Goal: Check status: Check status

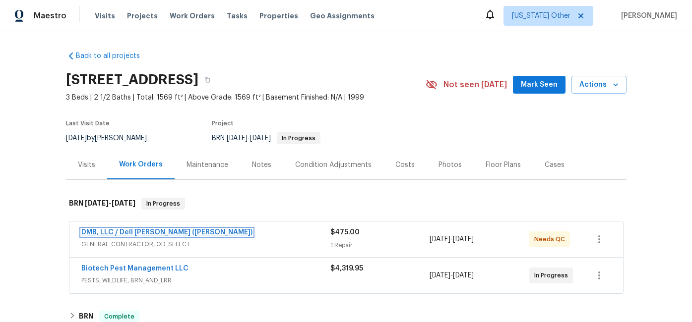
click at [115, 229] on link "DMB, LLC / Dell [PERSON_NAME] ([PERSON_NAME])" at bounding box center [166, 232] width 171 height 7
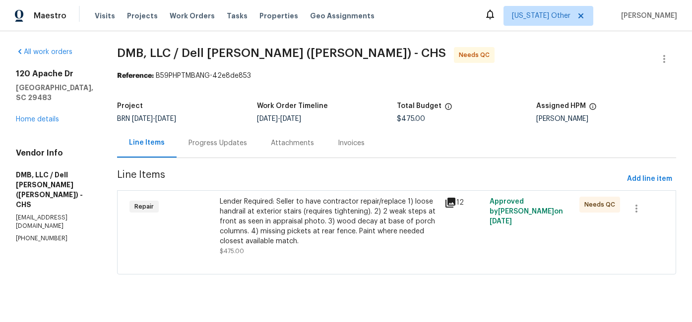
click at [448, 200] on icon at bounding box center [450, 203] width 10 height 10
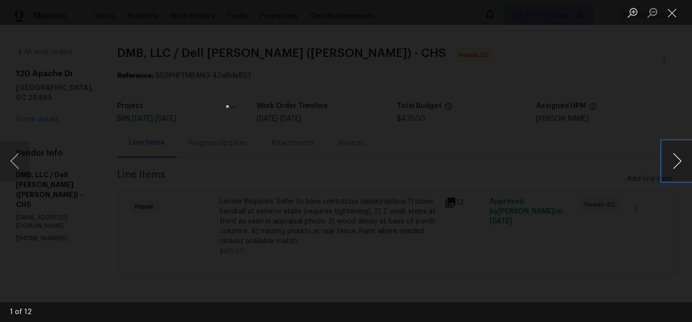
click at [672, 159] on button "Next image" at bounding box center [677, 161] width 30 height 40
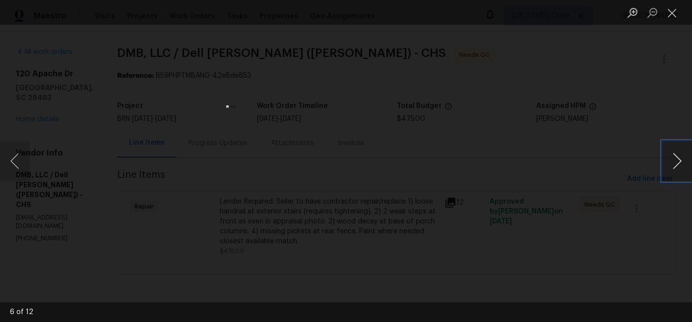
click at [672, 159] on button "Next image" at bounding box center [677, 161] width 30 height 40
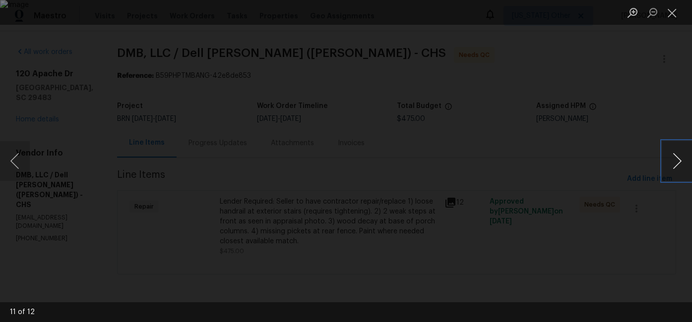
click at [672, 159] on button "Next image" at bounding box center [677, 161] width 30 height 40
click at [676, 162] on button "Next image" at bounding box center [677, 161] width 30 height 40
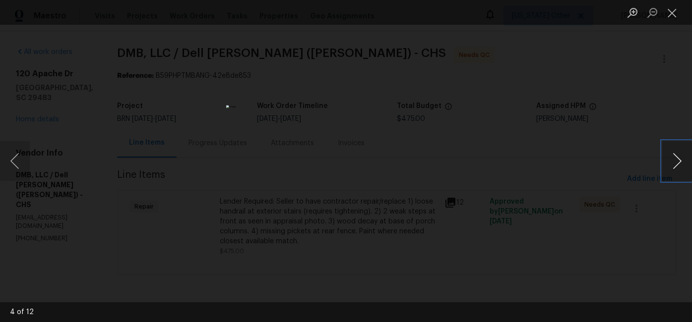
click at [676, 162] on button "Next image" at bounding box center [677, 161] width 30 height 40
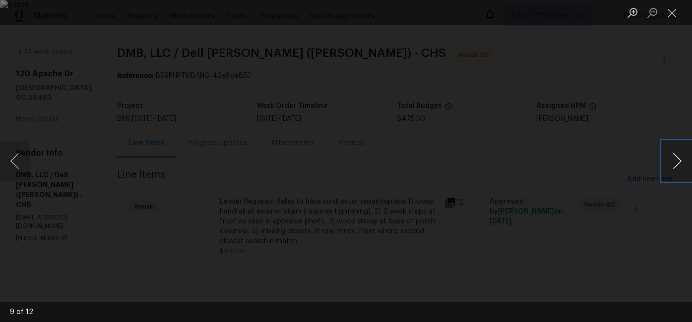
click at [676, 162] on button "Next image" at bounding box center [677, 161] width 30 height 40
click at [671, 14] on button "Close lightbox" at bounding box center [672, 12] width 20 height 17
